Goal: Download file/media

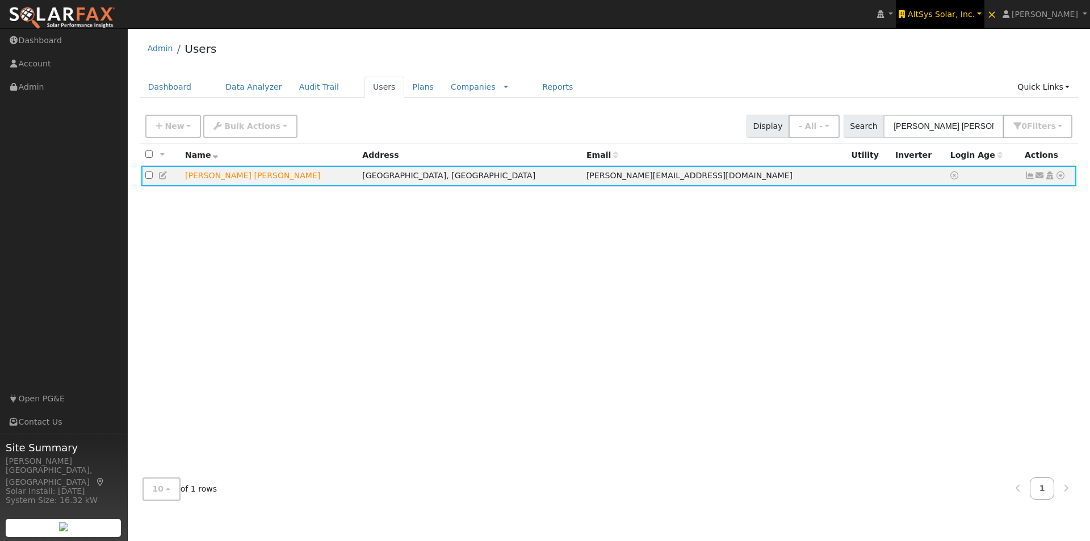
click at [969, 11] on span "AltSys Solar, Inc." at bounding box center [941, 14] width 67 height 9
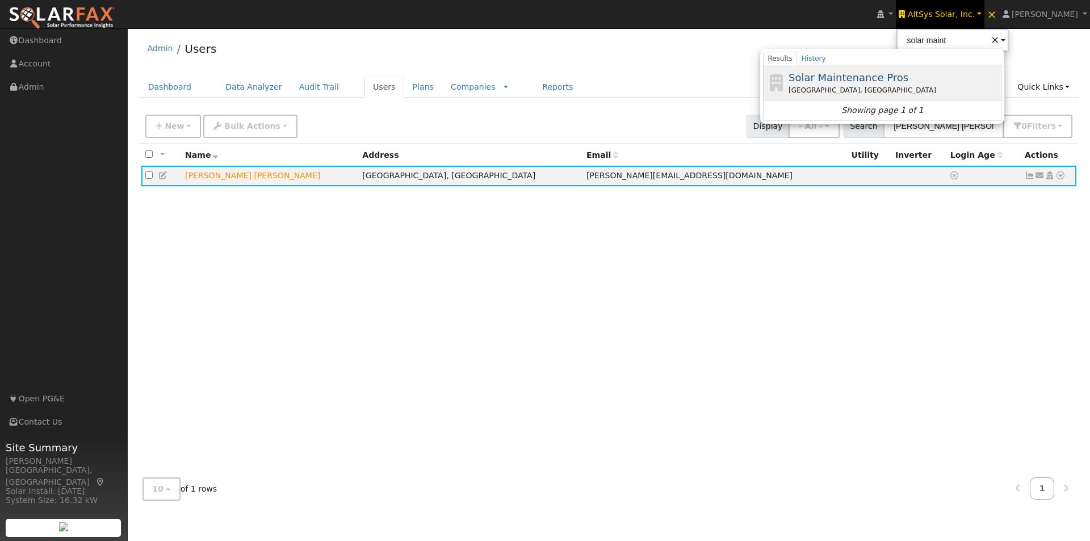
click at [885, 74] on span "Solar Maintenance Pros" at bounding box center [849, 78] width 120 height 12
type input "Solar Maintenance Pros"
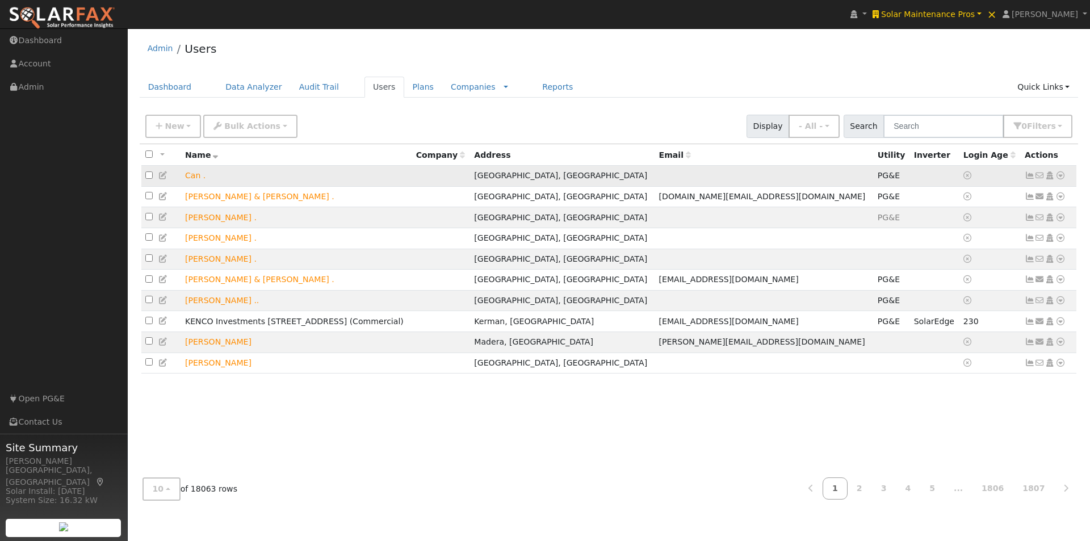
click at [1029, 177] on icon at bounding box center [1030, 175] width 10 height 8
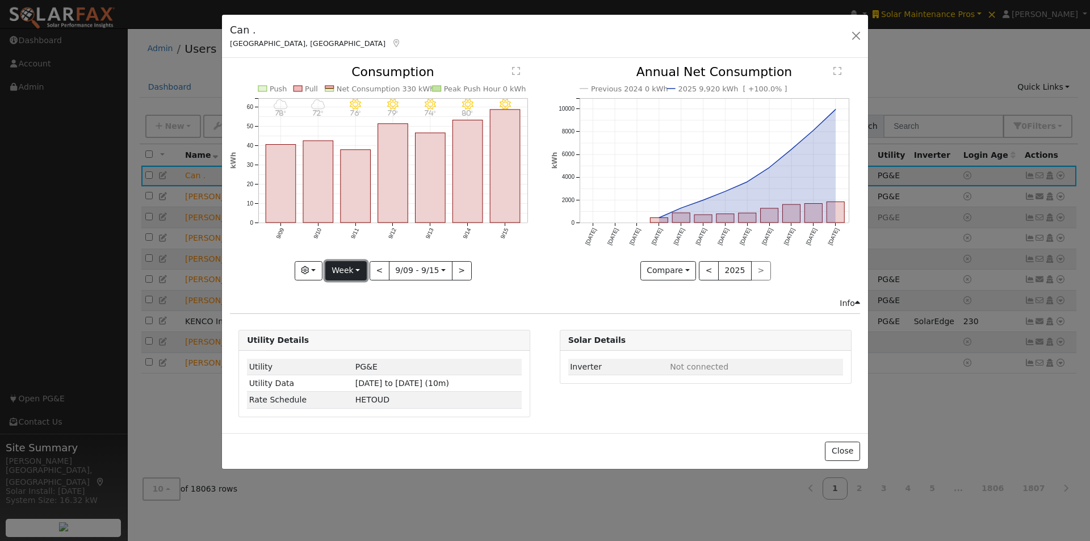
click at [341, 269] on button "Week" at bounding box center [345, 270] width 41 height 19
drag, startPoint x: 842, startPoint y: 447, endPoint x: 938, endPoint y: 251, distance: 218.4
click at [847, 438] on div "Close" at bounding box center [545, 451] width 646 height 36
click at [844, 450] on button "Close" at bounding box center [842, 451] width 35 height 19
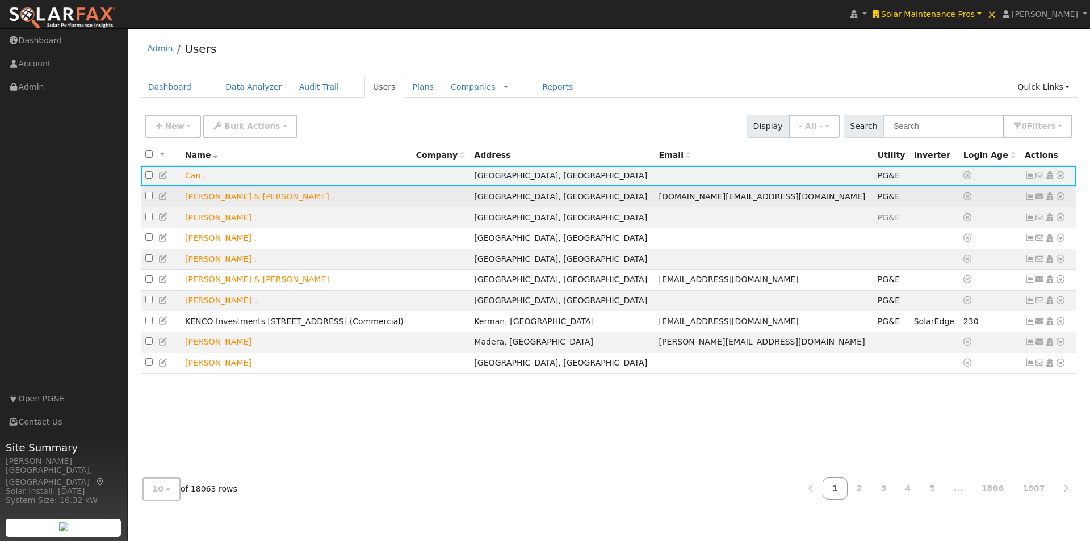
click at [1028, 194] on link at bounding box center [1030, 196] width 10 height 9
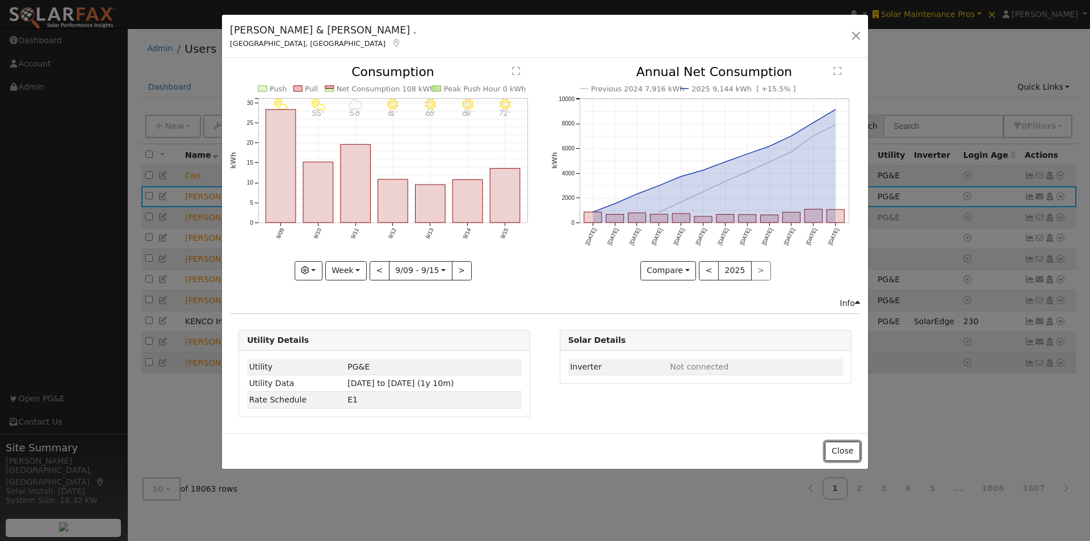
drag, startPoint x: 840, startPoint y: 445, endPoint x: 906, endPoint y: 374, distance: 96.4
click at [840, 444] on button "Close" at bounding box center [842, 451] width 35 height 19
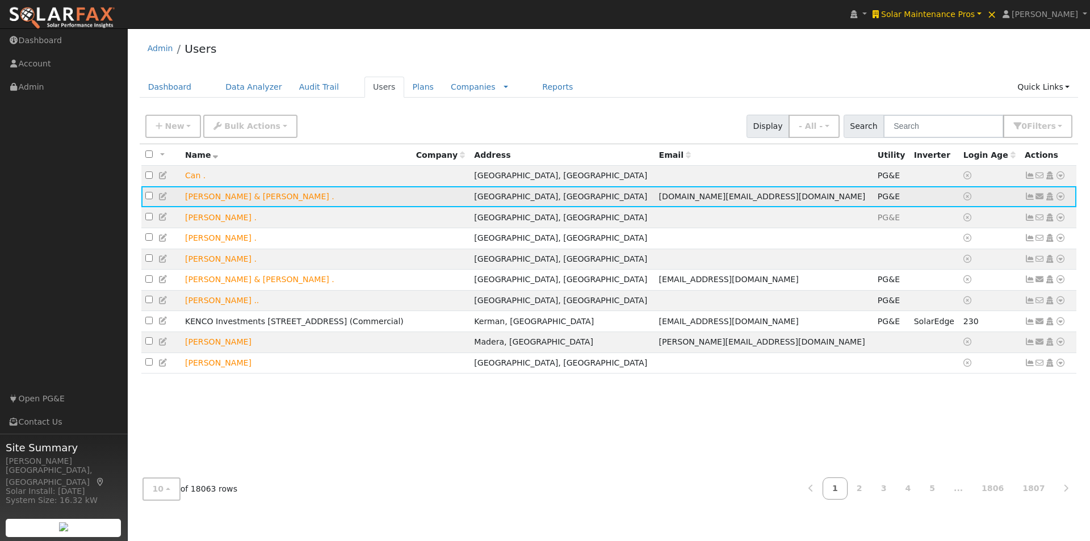
click at [1062, 200] on icon at bounding box center [1060, 196] width 10 height 8
click at [931, 277] on link "Export to CSV" at bounding box center [940, 274] width 83 height 16
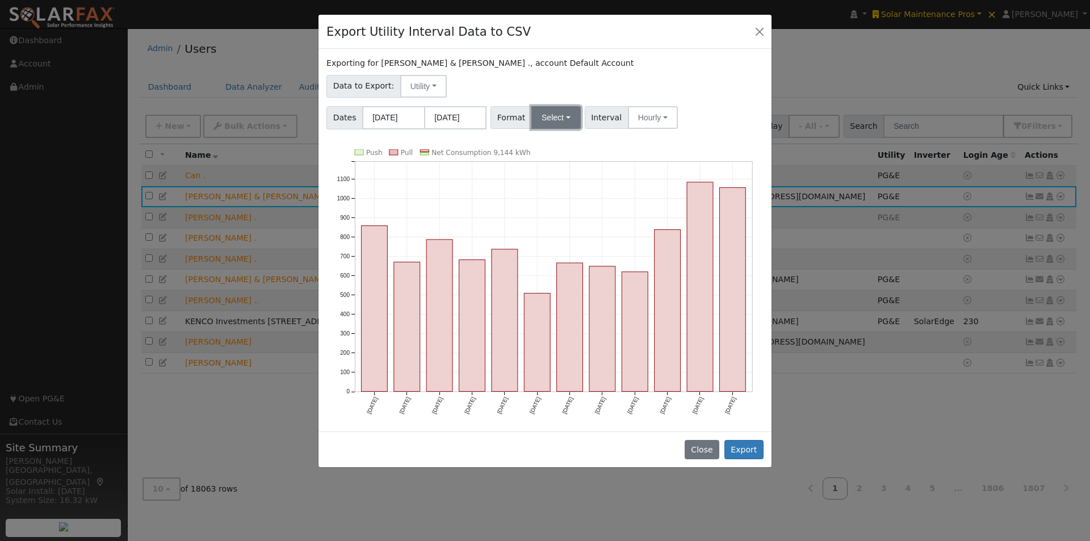
click at [554, 116] on button "Select" at bounding box center [555, 117] width 49 height 23
click at [540, 141] on link "Generic" at bounding box center [569, 143] width 81 height 16
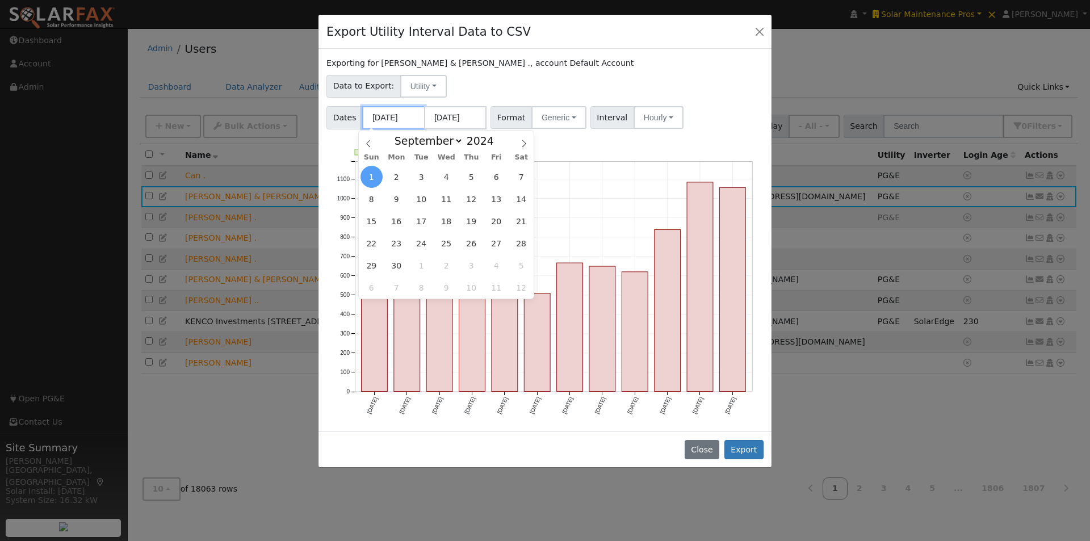
click at [383, 112] on input "09/01/2024" at bounding box center [393, 117] width 62 height 23
click at [416, 220] on span "17" at bounding box center [421, 221] width 22 height 22
type input "09/17/2024"
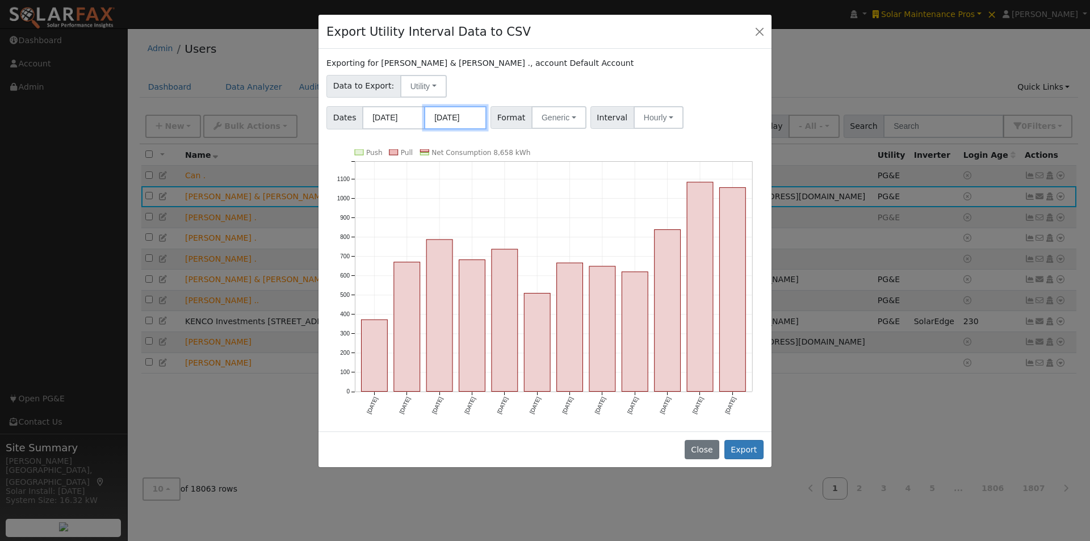
click at [462, 114] on input "08/31/2025" at bounding box center [455, 117] width 62 height 23
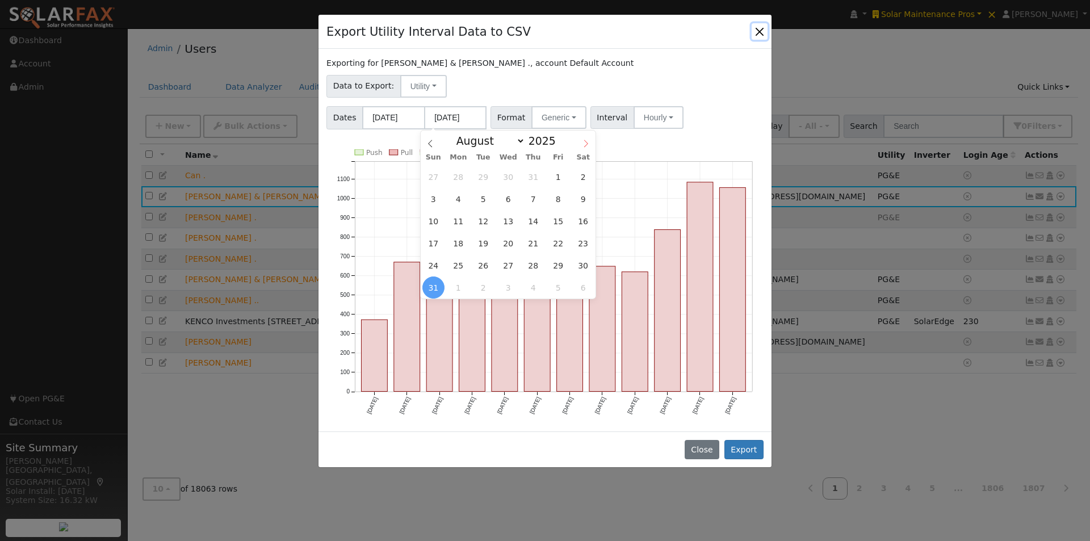
click at [585, 145] on icon at bounding box center [586, 144] width 8 height 8
select select "8"
click at [463, 217] on span "15" at bounding box center [458, 221] width 22 height 22
type input "09/15/2025"
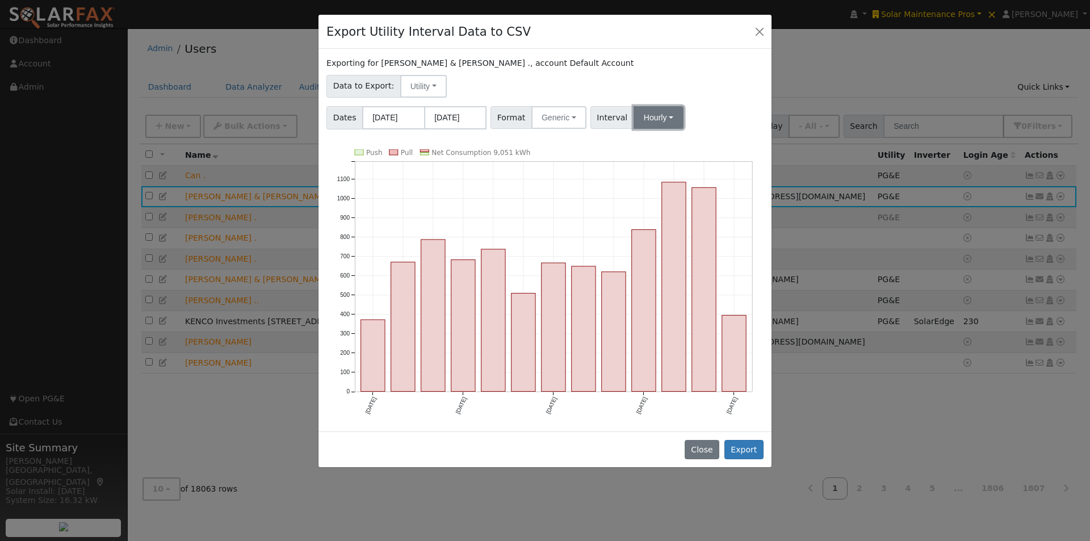
click at [656, 122] on button "Hourly" at bounding box center [659, 117] width 50 height 23
click at [641, 141] on link "15 Minute" at bounding box center [669, 143] width 79 height 16
click at [749, 450] on button "Export" at bounding box center [743, 449] width 39 height 19
